Goal: Understand process/instructions: Learn how to perform a task or action

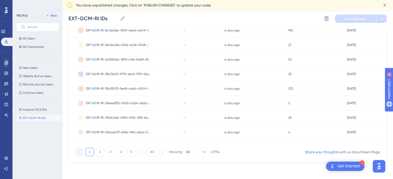
scroll to position [74, 0]
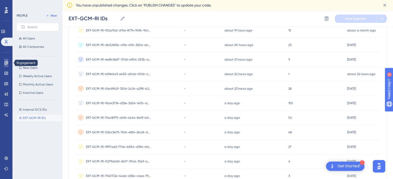
click at [6, 61] on icon at bounding box center [5, 62] width 3 height 3
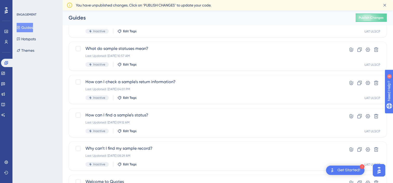
scroll to position [86, 0]
click at [135, 84] on span "How can I check a sample’s return information?" at bounding box center [206, 81] width 243 height 6
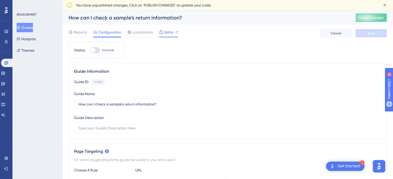
click at [165, 35] on div "Editor" at bounding box center [168, 33] width 19 height 8
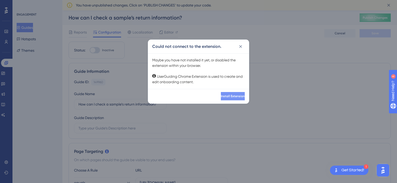
click at [225, 99] on button "Install Extension" at bounding box center [233, 96] width 24 height 8
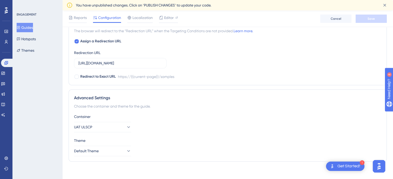
scroll to position [381, 0]
click at [117, 148] on button "Default Theme" at bounding box center [102, 151] width 57 height 10
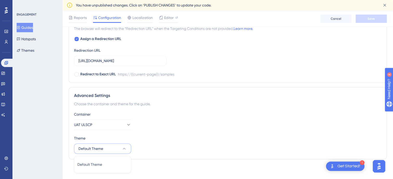
click at [164, 143] on div "Theme Default Theme Default Theme Default Theme" at bounding box center [227, 144] width 307 height 19
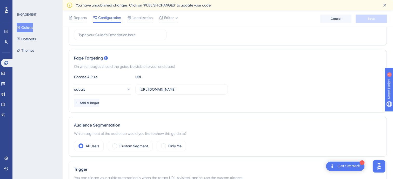
scroll to position [0, 1]
